Goal: Task Accomplishment & Management: Complete application form

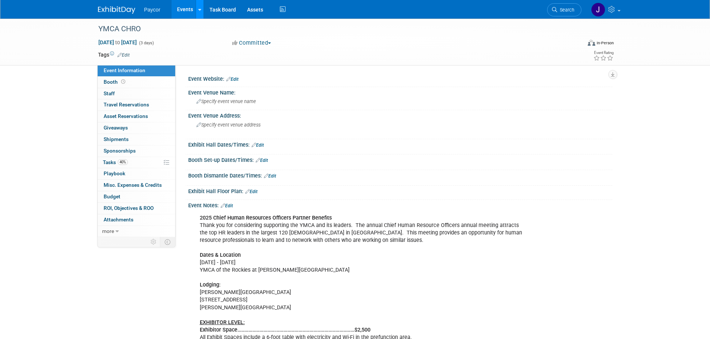
click at [197, 11] on link at bounding box center [200, 9] width 8 height 19
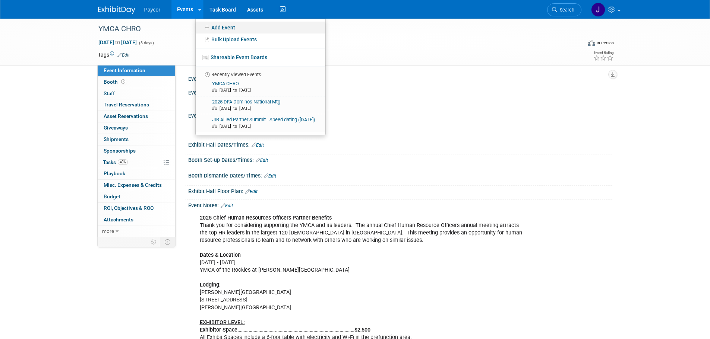
click at [218, 27] on link "Add Event" at bounding box center [261, 28] width 130 height 12
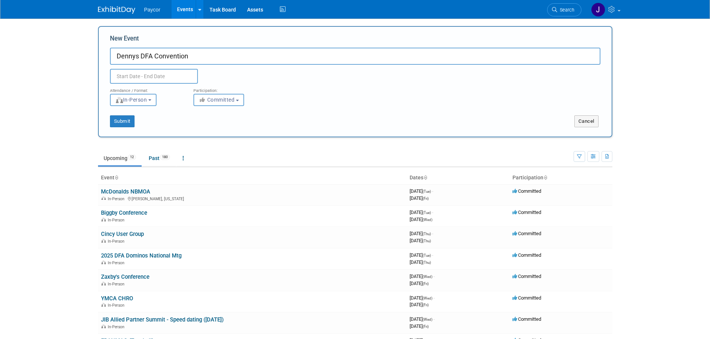
type input "Dennys DFA Convention"
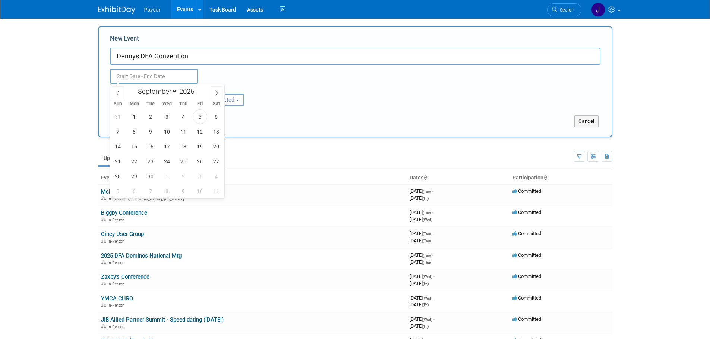
click at [141, 76] on input "text" at bounding box center [154, 76] width 88 height 15
click at [215, 92] on icon at bounding box center [216, 93] width 5 height 5
select select "10"
click at [132, 135] on span "3" at bounding box center [134, 131] width 15 height 15
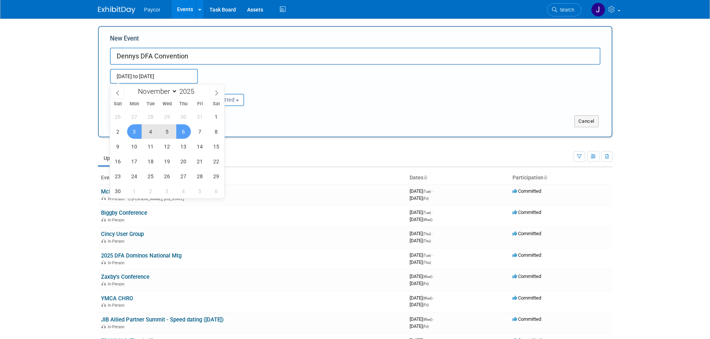
click at [180, 130] on span "6" at bounding box center [183, 131] width 15 height 15
type input "[DATE] to [DATE]"
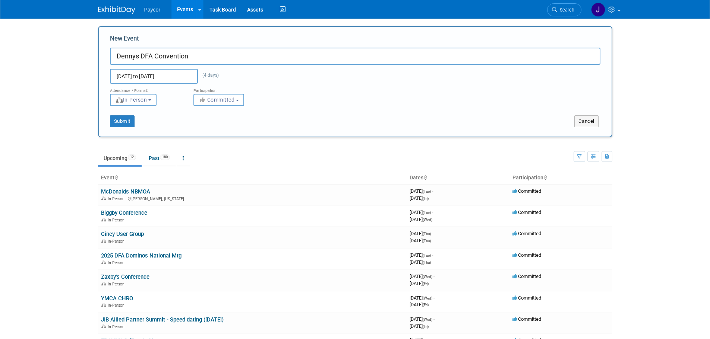
click at [205, 57] on input "Dennys DFA Convention" at bounding box center [355, 56] width 490 height 17
type input "Dennys DFA Convention ([DATE] - [DATE])"
click at [126, 118] on button "Submit" at bounding box center [122, 121] width 25 height 12
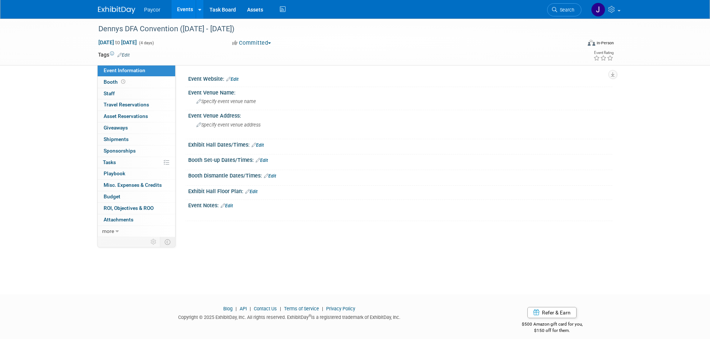
click at [237, 79] on link "Edit" at bounding box center [232, 79] width 12 height 5
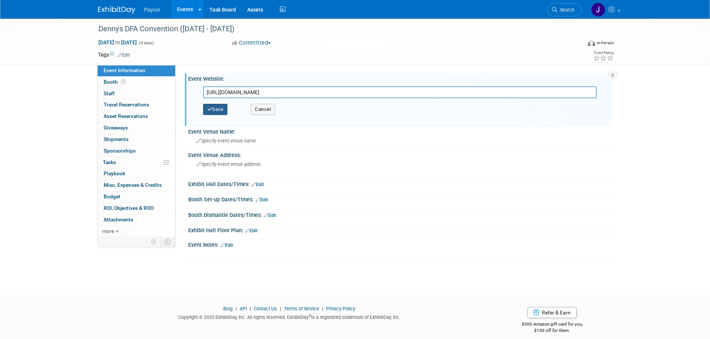
type input "[URL][DOMAIN_NAME]"
click at [217, 108] on button "Save" at bounding box center [215, 109] width 25 height 11
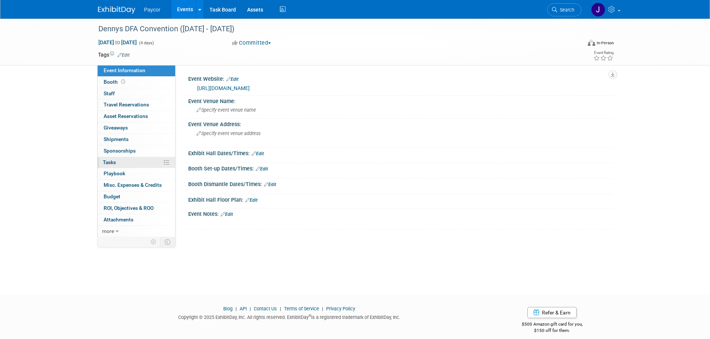
click at [139, 163] on link "0% Tasks 0%" at bounding box center [136, 162] width 77 height 11
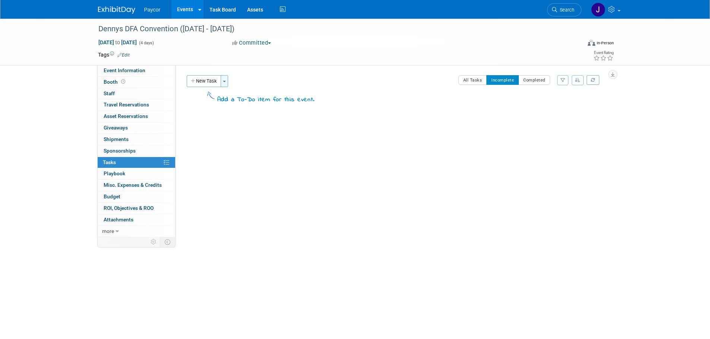
click at [222, 82] on button "Toggle Dropdown" at bounding box center [224, 81] width 7 height 12
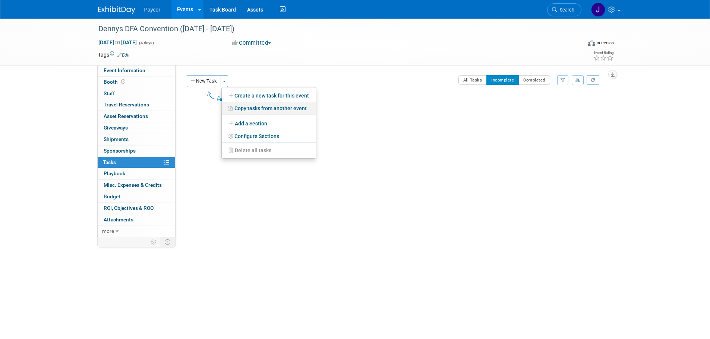
click at [245, 110] on link "Copy tasks from another event" at bounding box center [269, 108] width 94 height 13
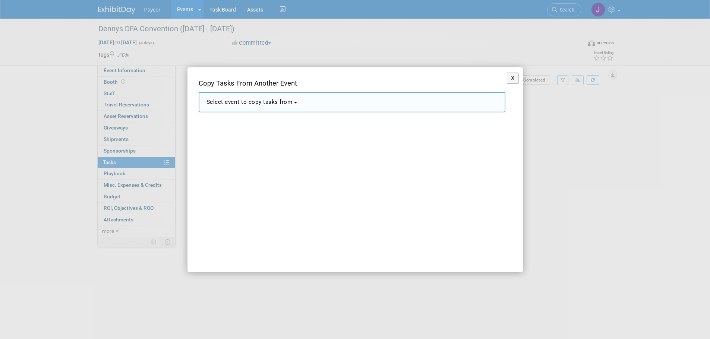
click at [283, 103] on span "Select event to copy tasks from" at bounding box center [249, 102] width 86 height 7
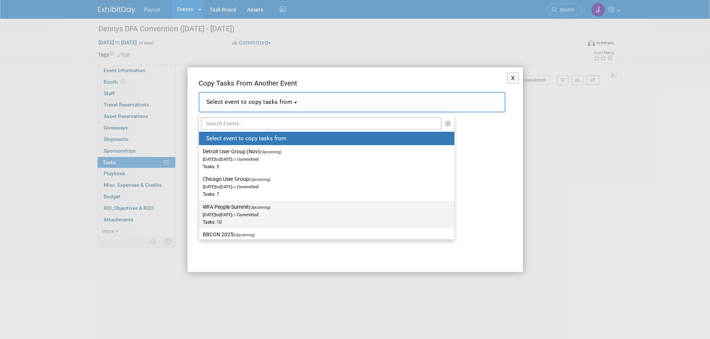
click at [306, 215] on label "WFA People Summit (Upcoming) [DATE] to [DATE] Committed Tasks: 10" at bounding box center [325, 214] width 244 height 25
click at [200, 210] on input "WFA People Summit (Upcoming) [DATE] to [DATE] Committed Tasks: 10" at bounding box center [197, 207] width 5 height 5
select select "11147284"
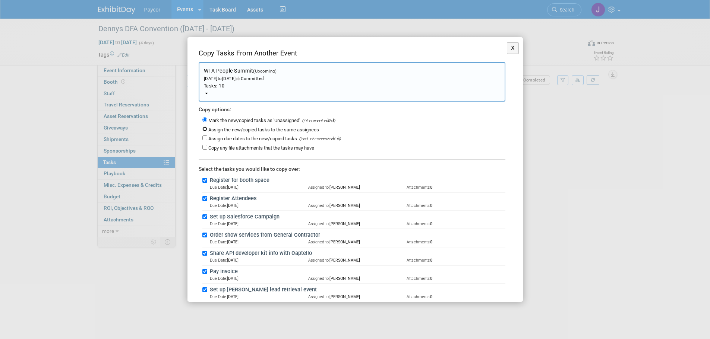
click at [205, 129] on input "Assign the new/copied tasks to the same assignees" at bounding box center [204, 129] width 5 height 5
radio input "true"
click at [205, 140] on input "Assign due dates to the new/copied tasks" at bounding box center [204, 138] width 5 height 5
checkbox input "true"
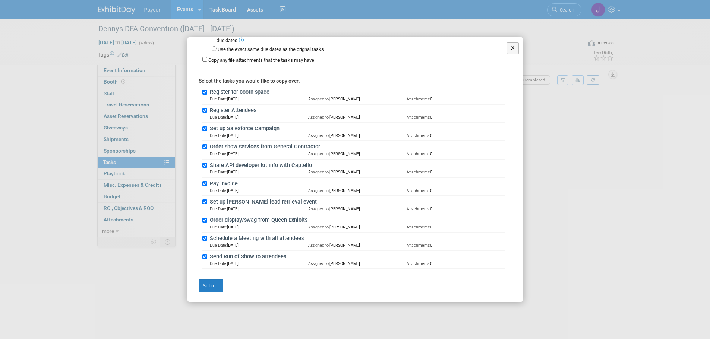
scroll to position [116, 0]
click at [217, 284] on button "Submit" at bounding box center [211, 284] width 25 height 13
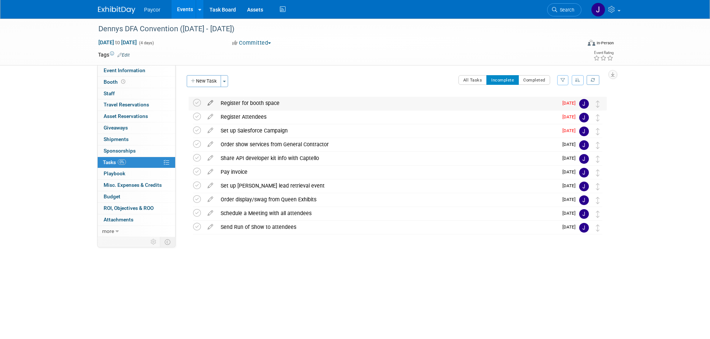
click at [211, 103] on icon at bounding box center [210, 101] width 13 height 9
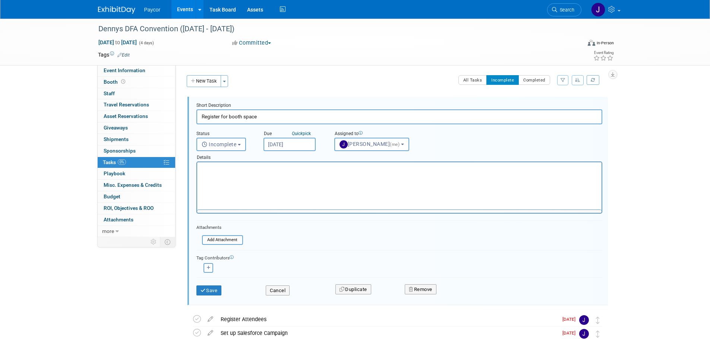
scroll to position [0, 0]
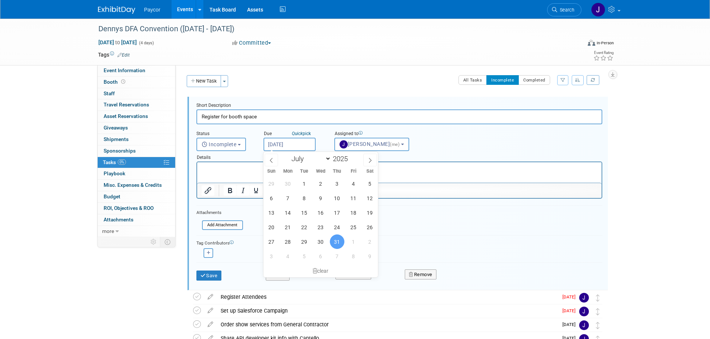
click at [282, 146] on input "[DATE]" at bounding box center [289, 144] width 52 height 13
click at [368, 156] on span at bounding box center [369, 160] width 13 height 13
click at [274, 160] on span at bounding box center [271, 160] width 13 height 13
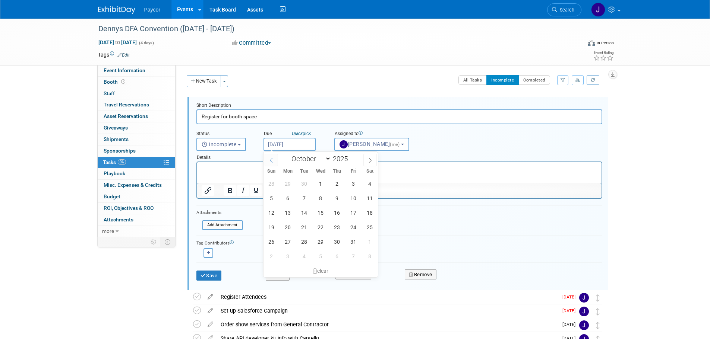
select select "8"
click at [285, 196] on span "8" at bounding box center [288, 198] width 15 height 15
type input "[DATE]"
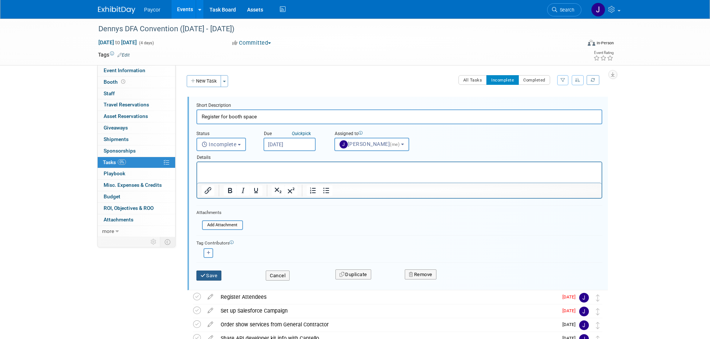
click at [218, 275] on button "Save" at bounding box center [208, 276] width 25 height 10
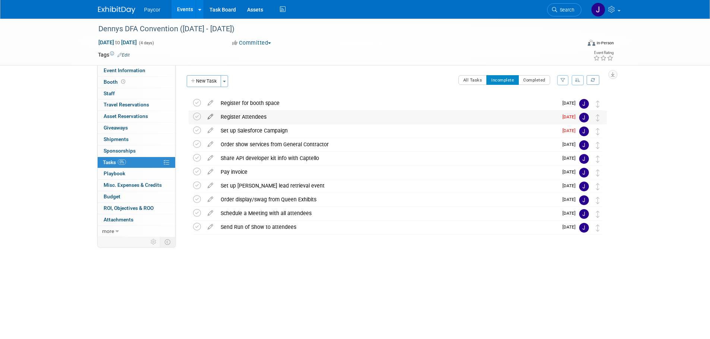
click at [208, 116] on icon at bounding box center [210, 115] width 13 height 9
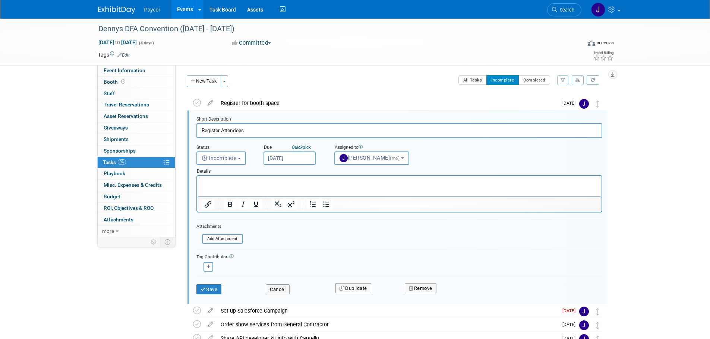
scroll to position [1, 0]
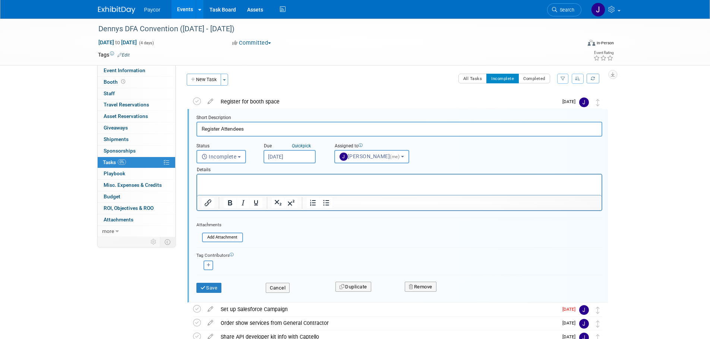
click at [291, 156] on input "[DATE]" at bounding box center [289, 156] width 52 height 13
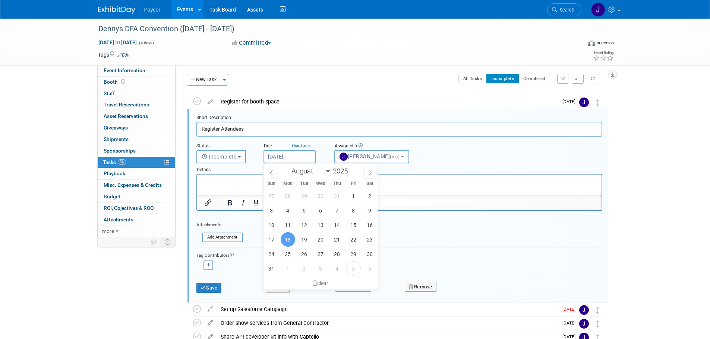
click at [370, 173] on icon at bounding box center [369, 172] width 5 height 5
click at [370, 172] on icon at bounding box center [369, 172] width 5 height 5
click at [269, 171] on icon at bounding box center [271, 172] width 5 height 5
select select "8"
click at [304, 212] on span "9" at bounding box center [304, 210] width 15 height 15
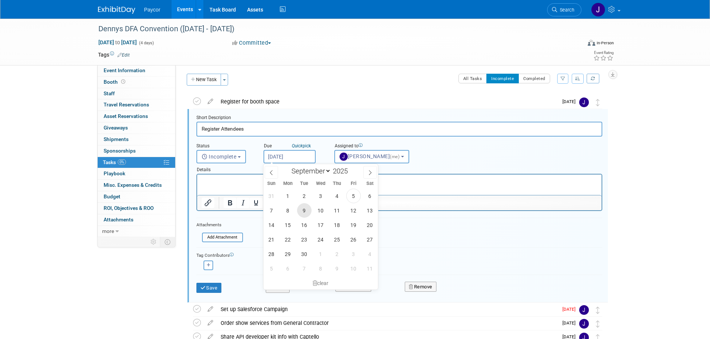
type input "[DATE]"
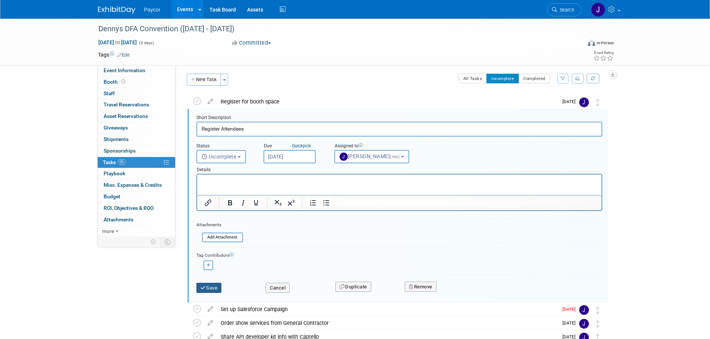
click at [200, 292] on button "Save" at bounding box center [208, 288] width 25 height 10
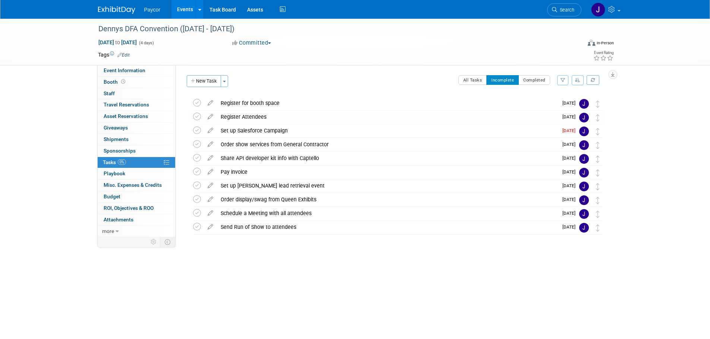
scroll to position [0, 0]
